Goal: Transaction & Acquisition: Purchase product/service

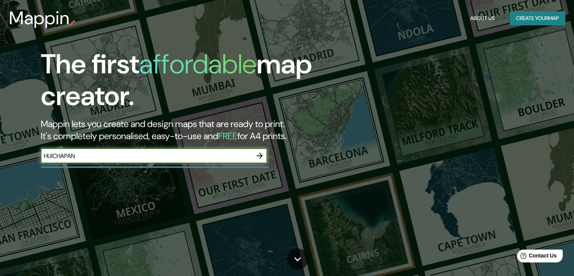
type input "HUICHAPAN"
click at [257, 154] on icon "button" at bounding box center [259, 155] width 9 height 9
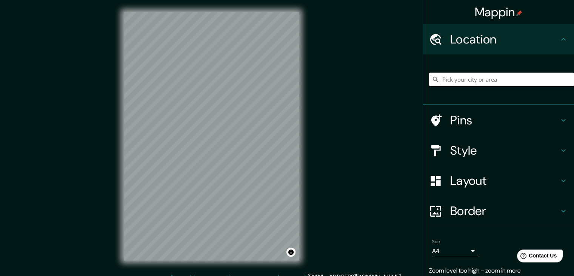
click at [447, 80] on input "Pick your city or area" at bounding box center [501, 79] width 145 height 14
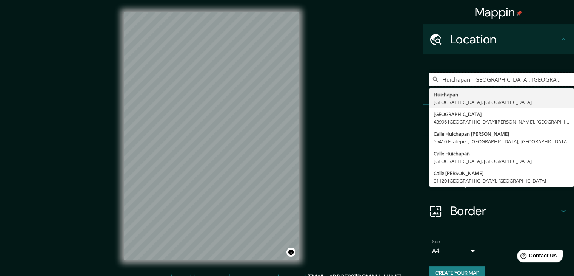
type input "Huichapan, [GEOGRAPHIC_DATA], [GEOGRAPHIC_DATA]"
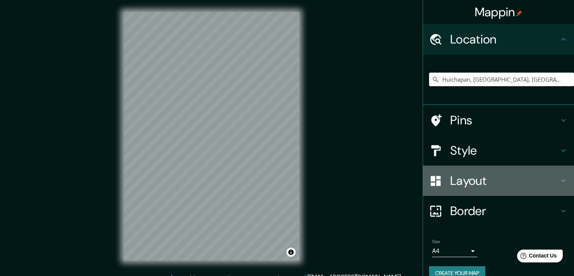
click at [459, 180] on h4 "Layout" at bounding box center [504, 180] width 109 height 15
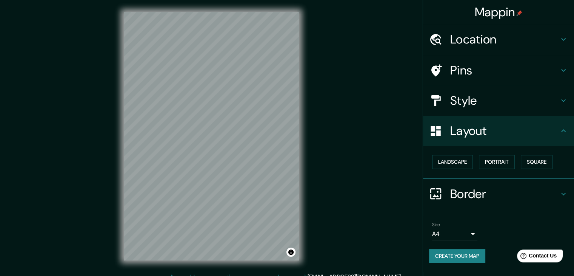
click at [466, 189] on h4 "Border" at bounding box center [504, 193] width 109 height 15
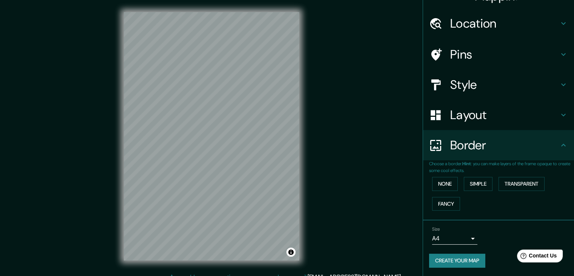
click at [473, 86] on h4 "Style" at bounding box center [504, 84] width 109 height 15
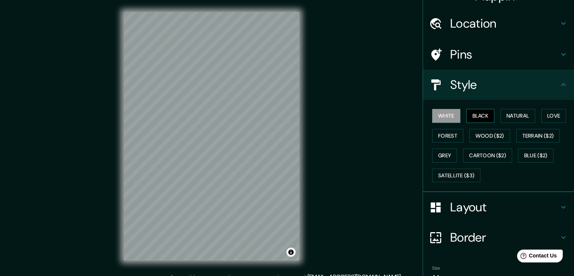
click at [479, 115] on button "Black" at bounding box center [481, 116] width 28 height 14
click at [511, 115] on button "Natural" at bounding box center [517, 116] width 35 height 14
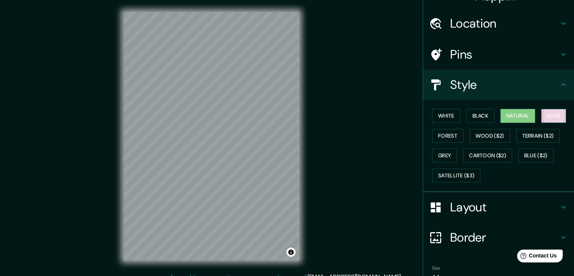
click at [542, 116] on button "Love" at bounding box center [553, 116] width 25 height 14
click at [439, 130] on button "Forest" at bounding box center [447, 136] width 31 height 14
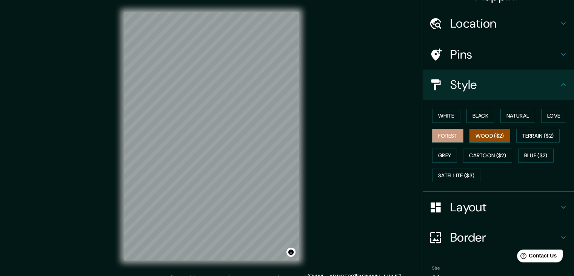
click at [476, 137] on button "Wood ($2)" at bounding box center [490, 136] width 41 height 14
click at [533, 139] on button "Terrain ($2)" at bounding box center [538, 136] width 44 height 14
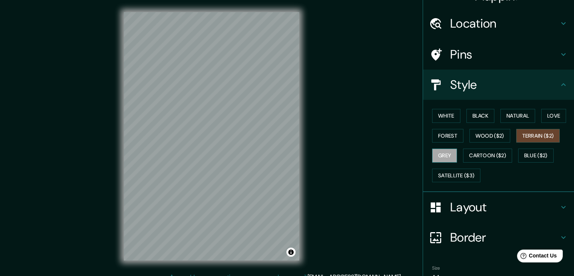
click at [441, 157] on button "Grey" at bounding box center [444, 155] width 25 height 14
click at [484, 154] on button "Cartoon ($2)" at bounding box center [487, 155] width 49 height 14
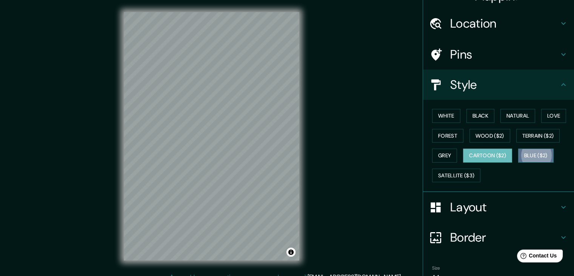
click at [543, 156] on button "Blue ($2)" at bounding box center [535, 155] width 35 height 14
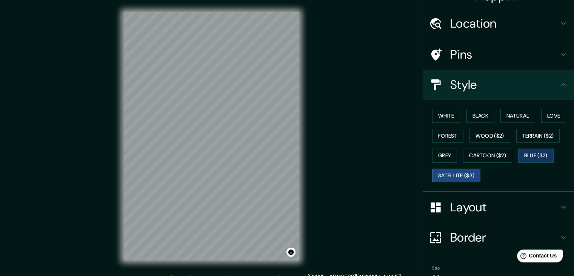
click at [456, 171] on button "Satellite ($3)" at bounding box center [456, 175] width 48 height 14
click at [437, 115] on button "White" at bounding box center [446, 116] width 28 height 14
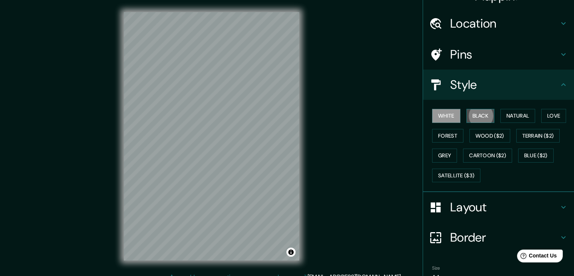
click at [479, 116] on button "Black" at bounding box center [481, 116] width 28 height 14
click at [504, 115] on button "Natural" at bounding box center [517, 116] width 35 height 14
click at [436, 115] on button "White" at bounding box center [446, 116] width 28 height 14
click at [465, 197] on div "Layout" at bounding box center [498, 207] width 151 height 30
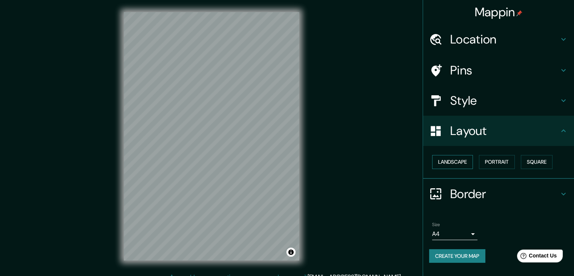
click at [452, 158] on button "Landscape" at bounding box center [452, 162] width 41 height 14
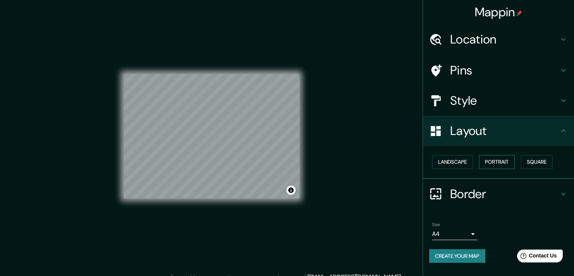
click at [498, 157] on button "Portrait" at bounding box center [497, 162] width 36 height 14
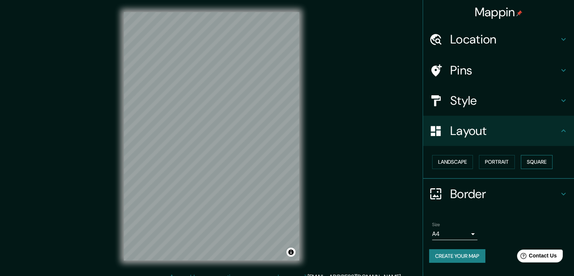
click at [539, 163] on button "Square" at bounding box center [537, 162] width 32 height 14
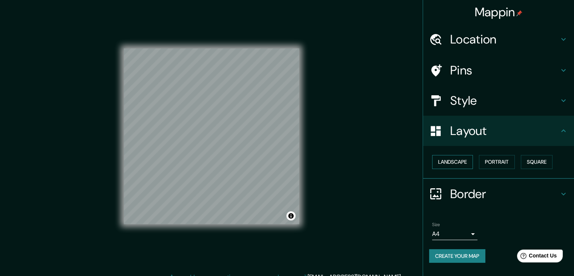
click at [460, 155] on button "Landscape" at bounding box center [452, 162] width 41 height 14
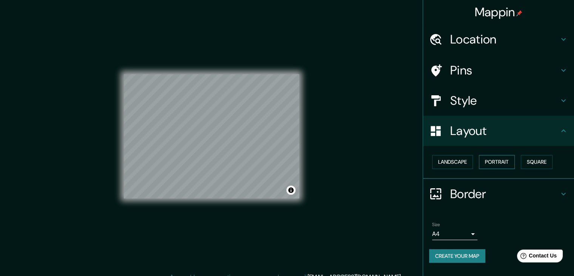
click at [495, 159] on button "Portrait" at bounding box center [497, 162] width 36 height 14
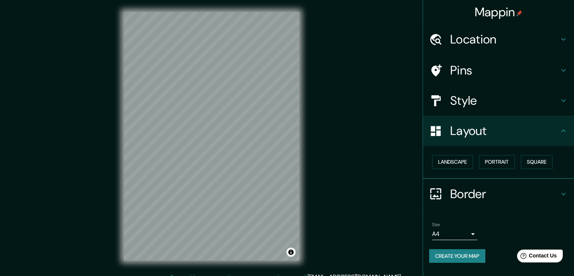
scroll to position [9, 0]
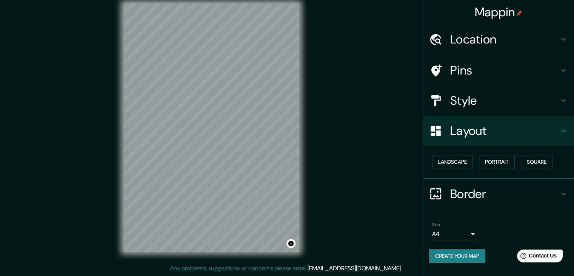
click at [468, 194] on h4 "Border" at bounding box center [504, 193] width 109 height 15
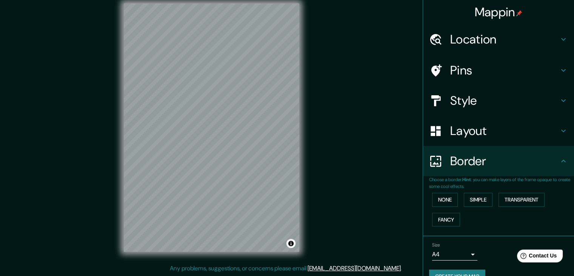
scroll to position [16, 0]
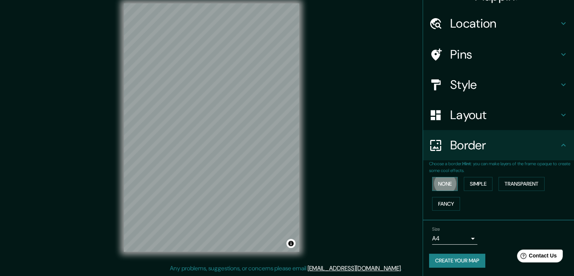
click at [444, 182] on button "None" at bounding box center [445, 184] width 26 height 14
click at [476, 184] on button "Simple" at bounding box center [478, 184] width 29 height 14
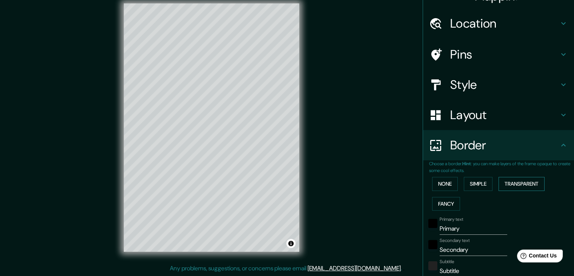
click at [517, 183] on button "Transparent" at bounding box center [522, 184] width 46 height 14
click at [448, 184] on button "None" at bounding box center [445, 184] width 26 height 14
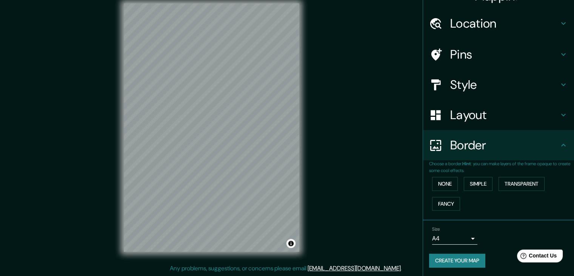
click at [449, 237] on body "Mappin Location [GEOGRAPHIC_DATA], [GEOGRAPHIC_DATA], [GEOGRAPHIC_DATA] [GEOGRA…" at bounding box center [287, 129] width 574 height 276
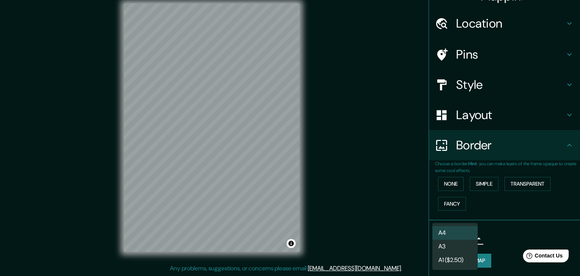
click at [505, 228] on div at bounding box center [290, 138] width 580 height 276
click at [463, 233] on body "Mappin Location [GEOGRAPHIC_DATA], [GEOGRAPHIC_DATA], [GEOGRAPHIC_DATA] [GEOGRA…" at bounding box center [290, 129] width 580 height 276
click at [446, 244] on li "A3" at bounding box center [454, 246] width 45 height 14
type input "a4"
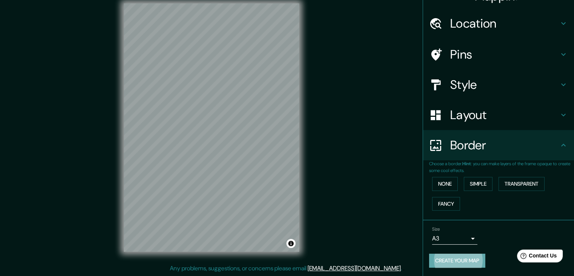
click at [464, 262] on button "Create your map" at bounding box center [457, 260] width 56 height 14
click at [455, 260] on button "Create your map" at bounding box center [457, 260] width 56 height 14
click at [437, 183] on button "None" at bounding box center [445, 184] width 26 height 14
